Goal: Entertainment & Leisure: Consume media (video, audio)

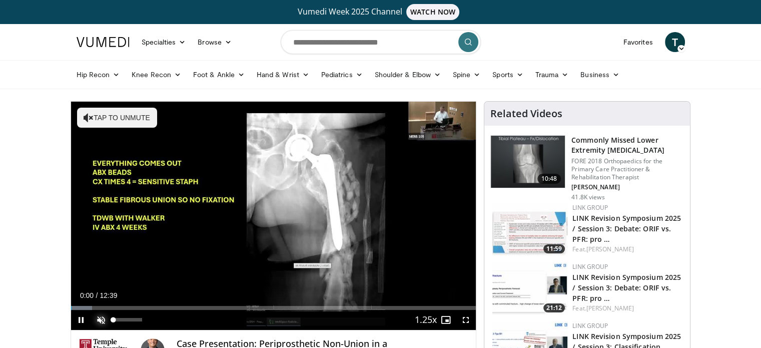
click at [103, 321] on span "Video Player" at bounding box center [101, 320] width 20 height 20
click at [127, 321] on div "47%" at bounding box center [128, 320] width 29 height 4
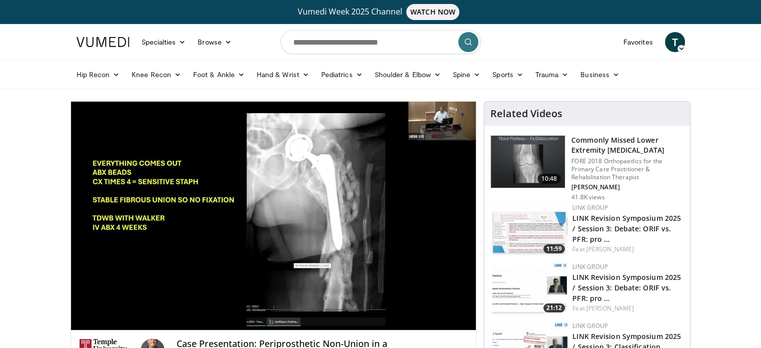
click at [130, 322] on video-js "**********" at bounding box center [273, 216] width 405 height 229
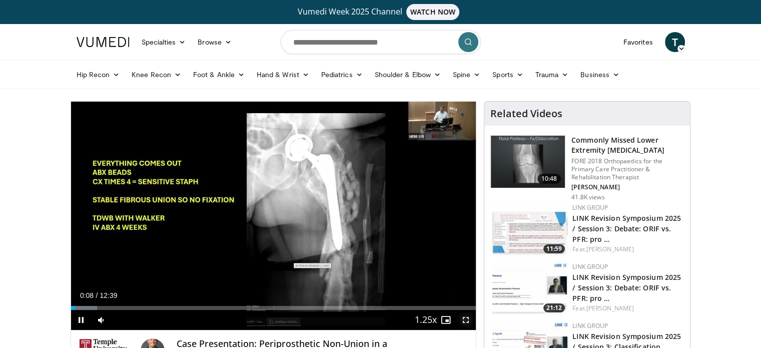
click at [460, 320] on span "Video Player" at bounding box center [466, 320] width 20 height 20
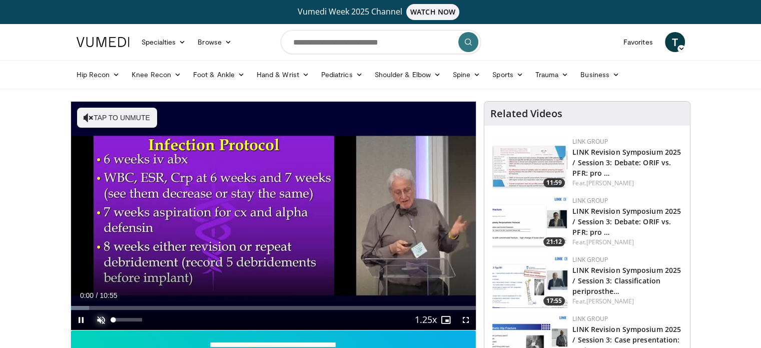
click at [102, 318] on span "Video Player" at bounding box center [101, 320] width 20 height 20
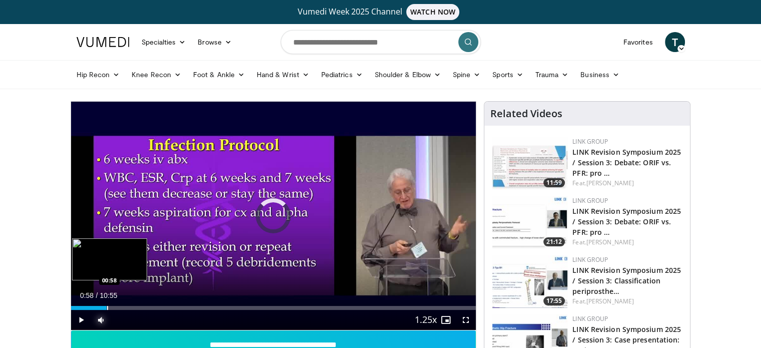
click at [107, 306] on div "Progress Bar" at bounding box center [107, 308] width 1 height 4
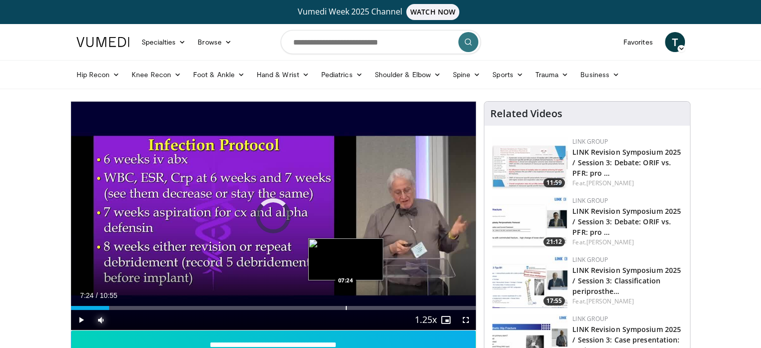
click at [346, 306] on div "Progress Bar" at bounding box center [346, 308] width 1 height 4
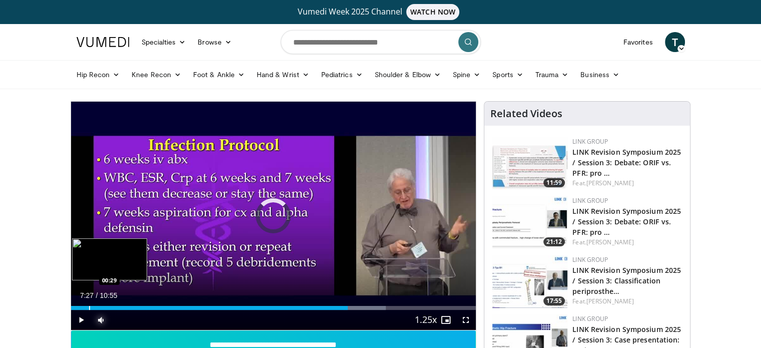
click at [88, 303] on div "Loaded : 77.70% 07:28 00:29" at bounding box center [273, 305] width 405 height 10
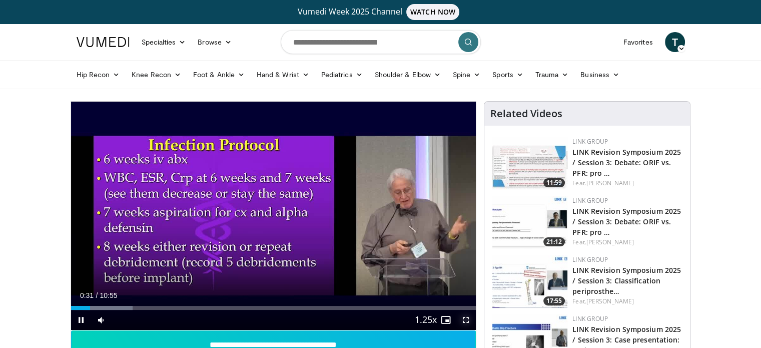
click at [464, 322] on span "Video Player" at bounding box center [466, 320] width 20 height 20
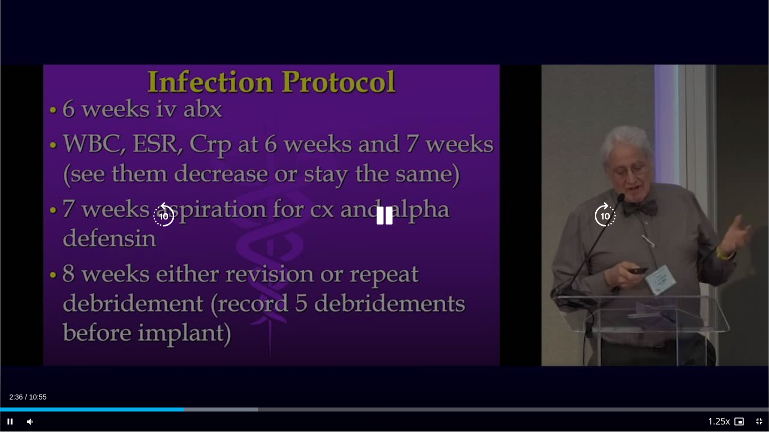
click at [431, 124] on div "10 seconds Tap to unmute" at bounding box center [384, 216] width 769 height 432
